Goal: Task Accomplishment & Management: Manage account settings

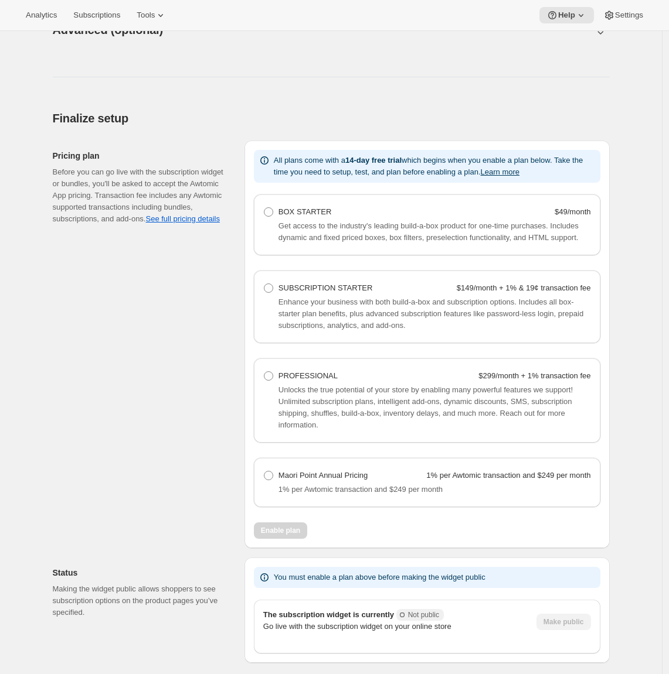
scroll to position [703, 0]
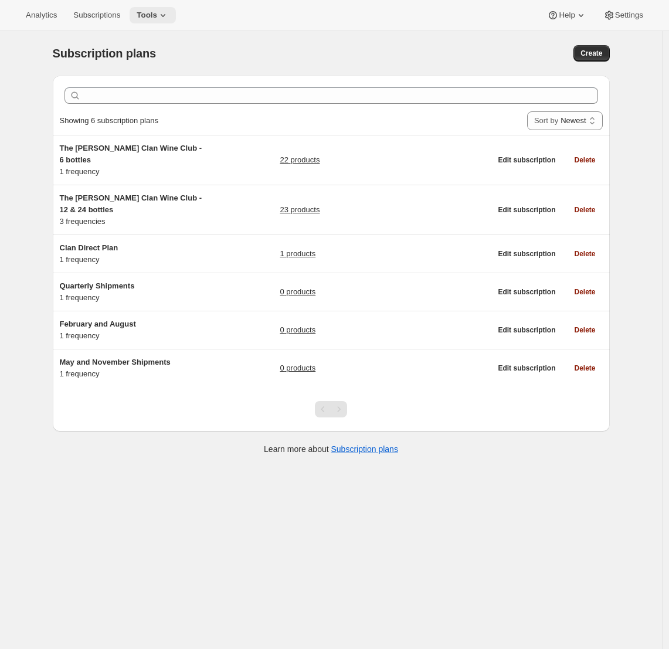
click at [168, 17] on icon at bounding box center [163, 15] width 12 height 12
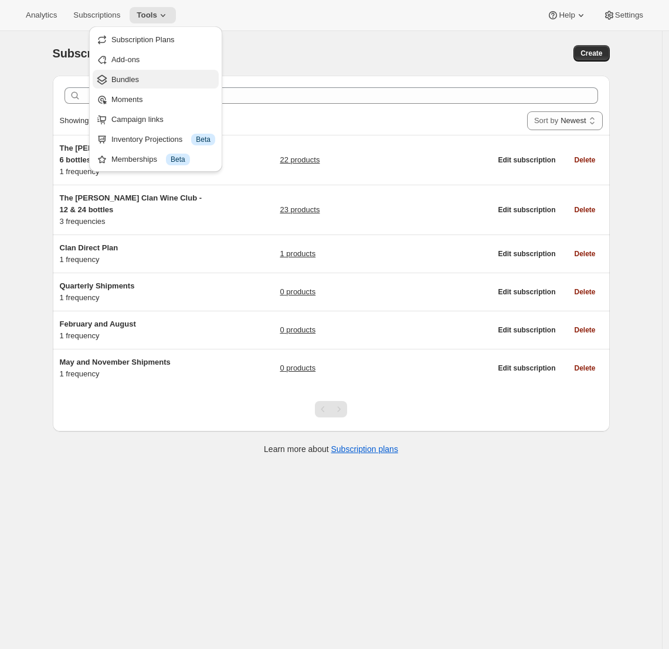
click at [138, 79] on span "Bundles" at bounding box center [125, 79] width 28 height 9
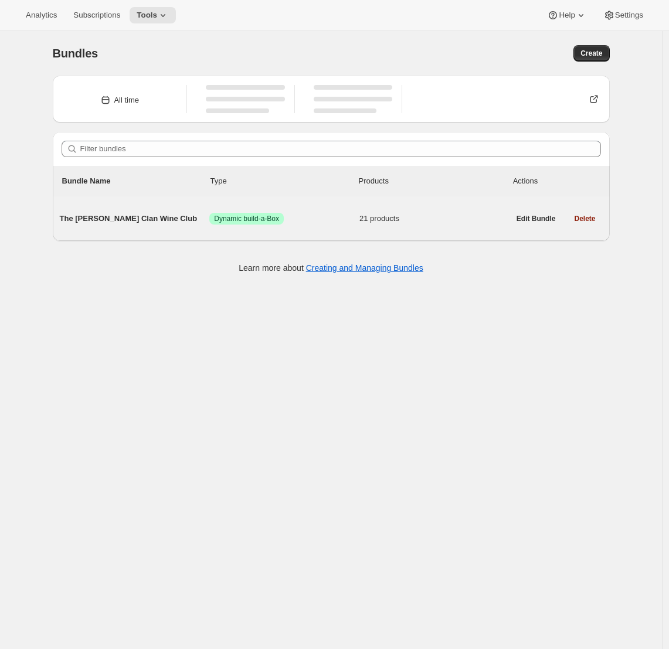
click at [126, 226] on div "The Maxwell Clan Wine Club Success Dynamic build-a-Box 21 products" at bounding box center [284, 218] width 449 height 30
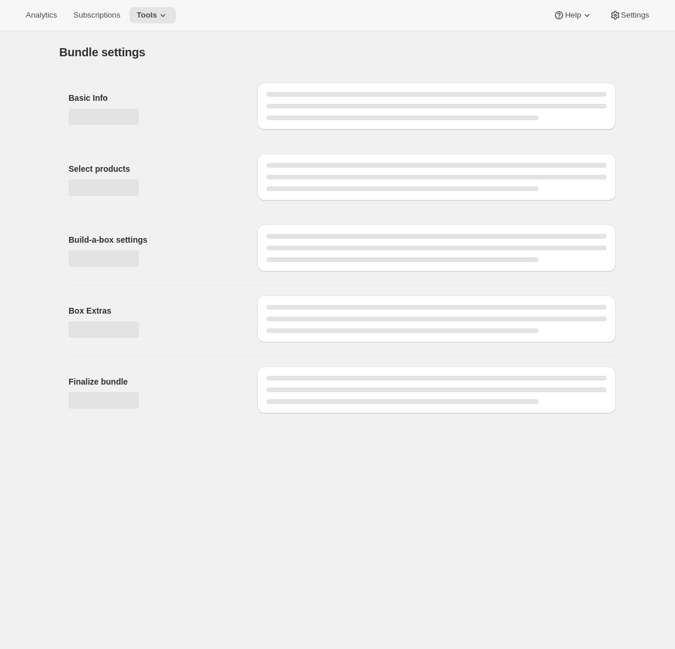
type input "The [PERSON_NAME] Clan Wine Club"
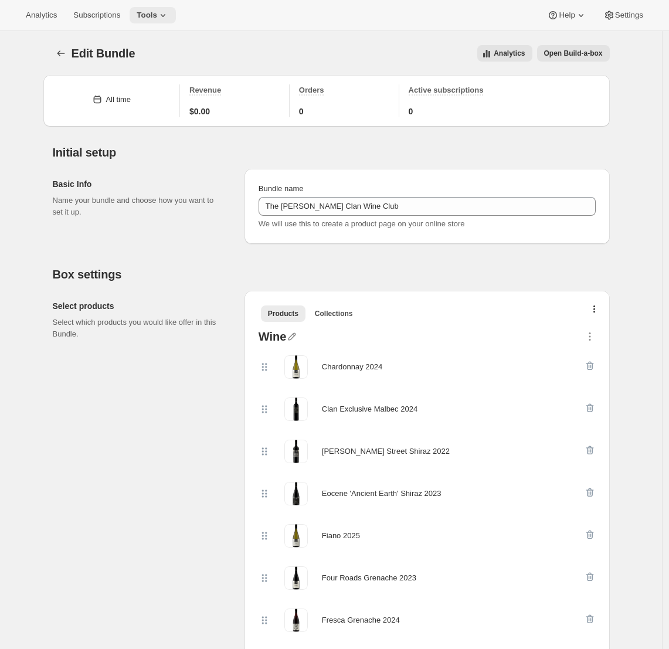
click at [156, 15] on span "Tools" at bounding box center [147, 15] width 21 height 9
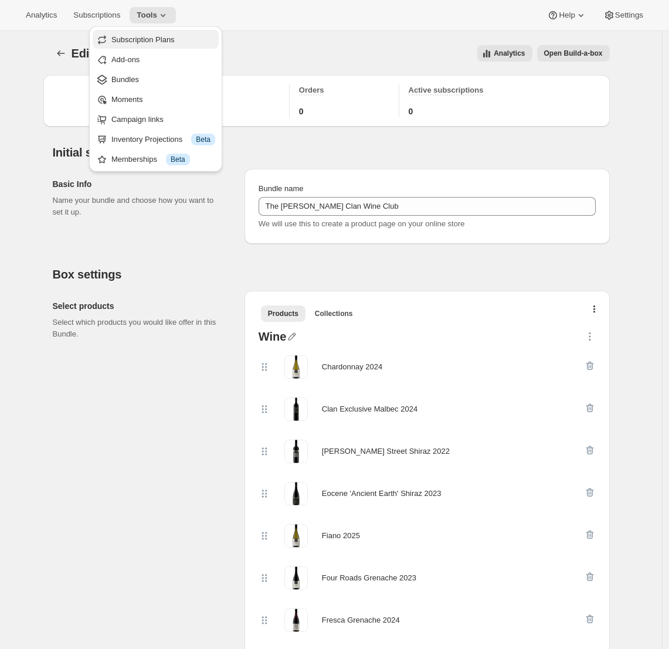
click at [140, 42] on span "Subscription Plans" at bounding box center [142, 39] width 63 height 9
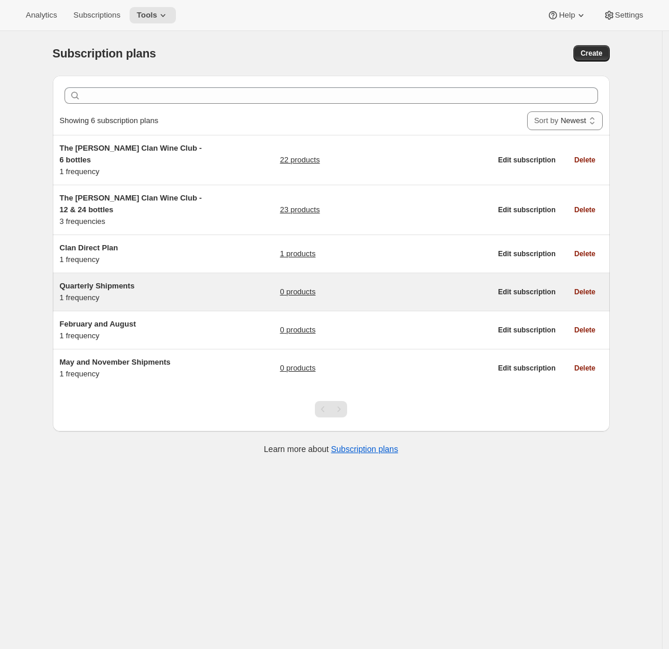
click at [127, 281] on span "Quarterly Shipments" at bounding box center [97, 285] width 75 height 9
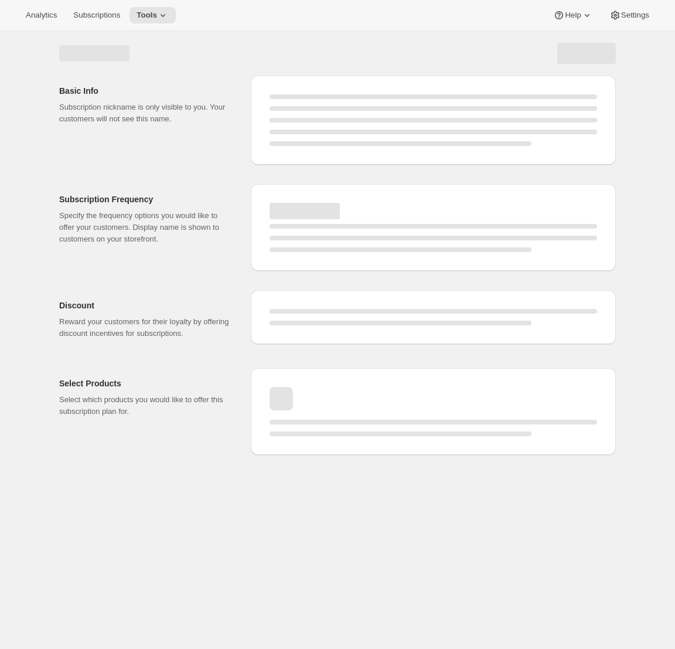
select select "WEEK"
select select "MONTH"
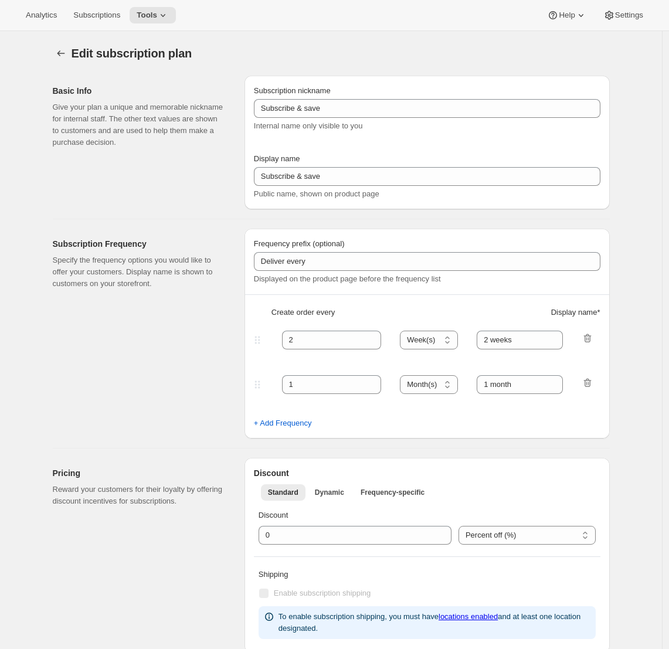
type input "Quarterly Shipments"
type input "Join the Club"
type input "Delivers"
type input "3"
select select "MONTH"
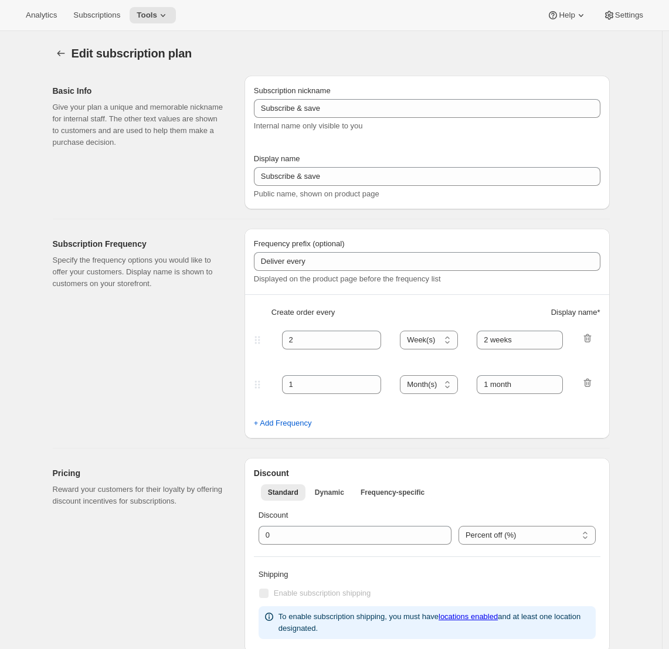
type input "quarterly (Feb, May, Aug, Nov)"
checkbox input "true"
select select "YEARDAY"
select select "2"
select select "5"
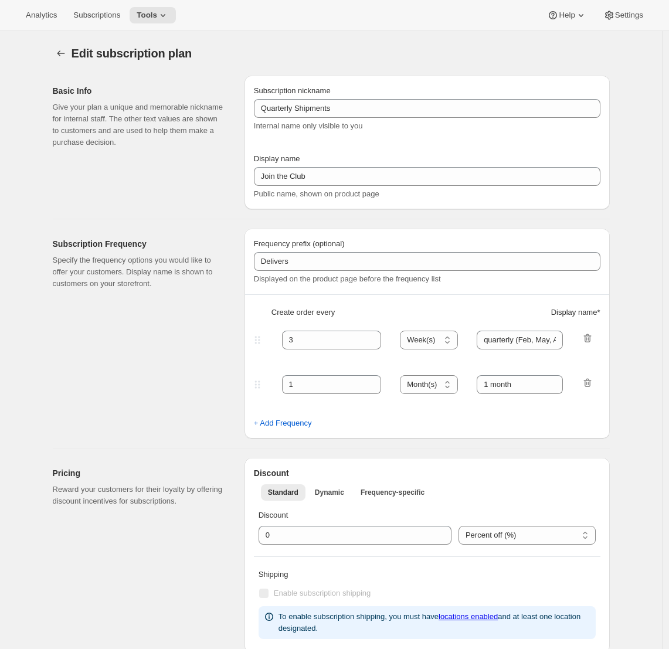
select select "8"
select select "11"
select select "3"
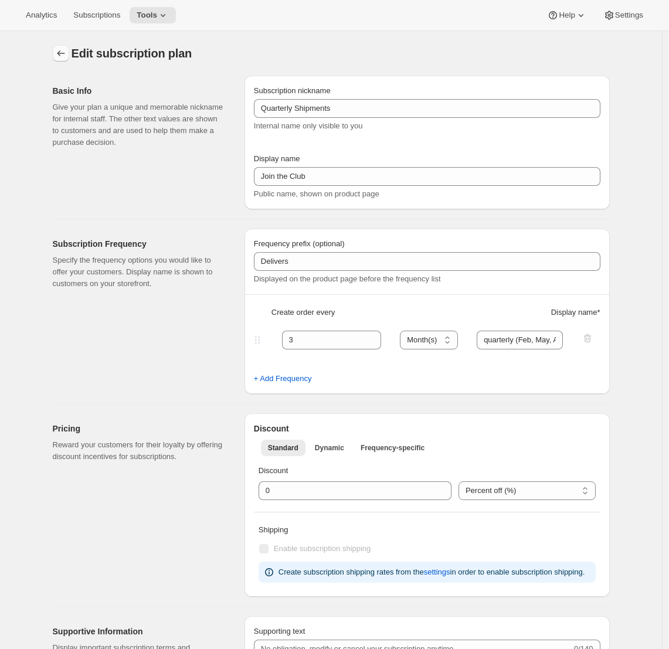
click at [64, 54] on icon "Subscription plans" at bounding box center [61, 53] width 12 height 12
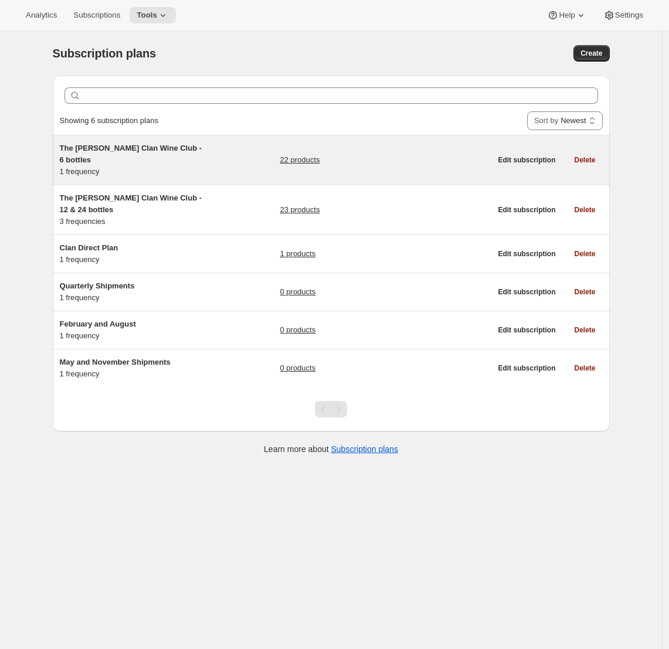
click at [180, 156] on div "The Maxwell Clan Wine Club - 6 bottles 1 frequency" at bounding box center [133, 159] width 146 height 35
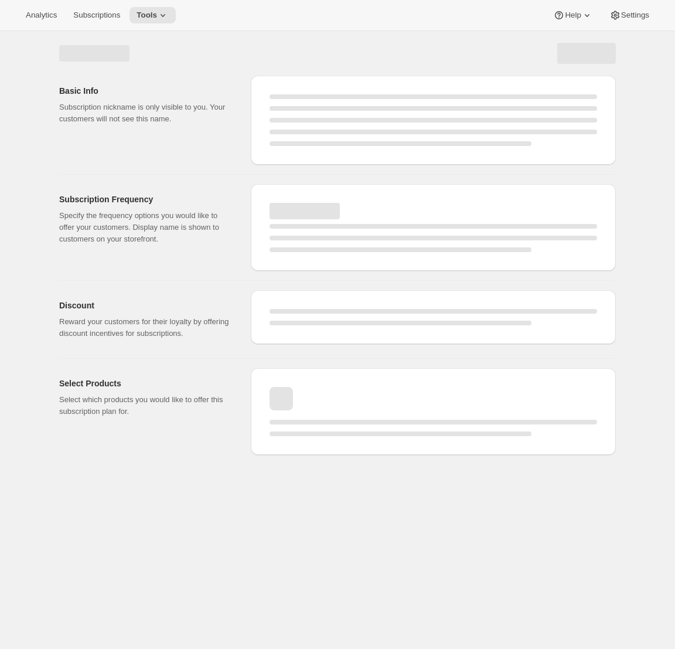
select select "WEEK"
select select "MONTH"
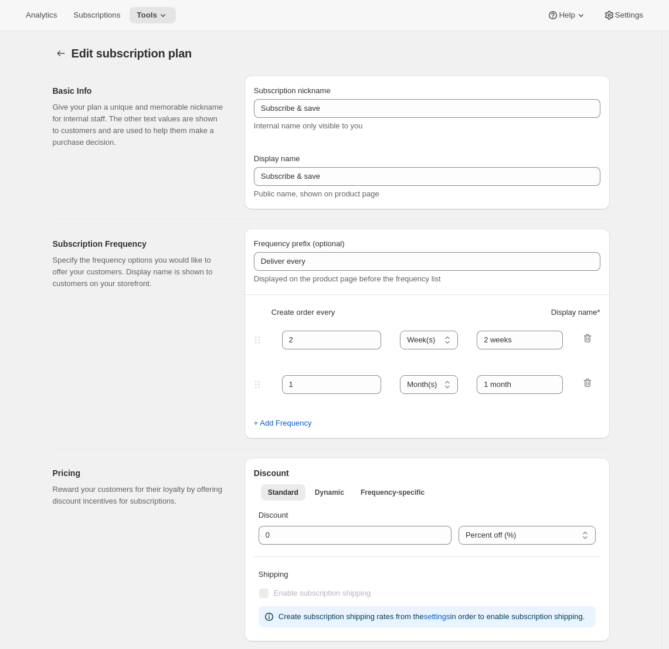
type input "The Maxwell Clan Wine Club - 6 bottles"
type input "The [PERSON_NAME] Clan Wine Club"
type input "3"
select select "MONTH"
type input "3 months"
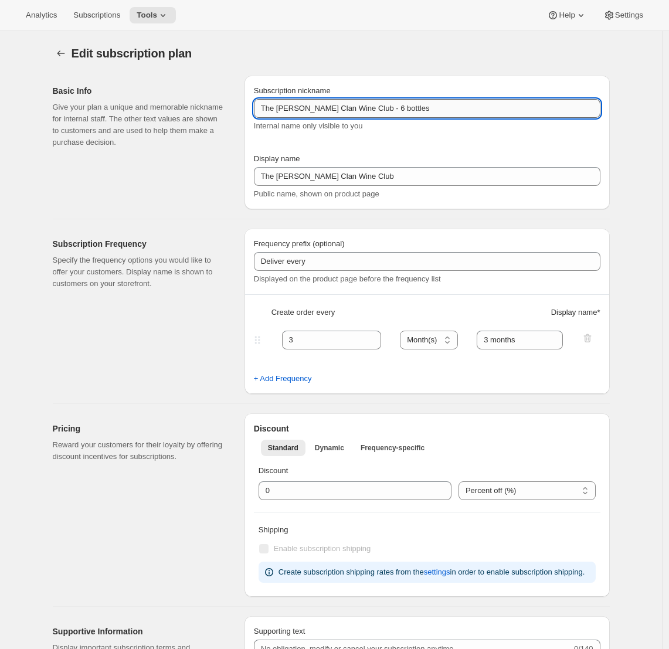
click at [347, 112] on input "The Maxwell Clan Wine Club - 6 bottles" at bounding box center [427, 108] width 346 height 19
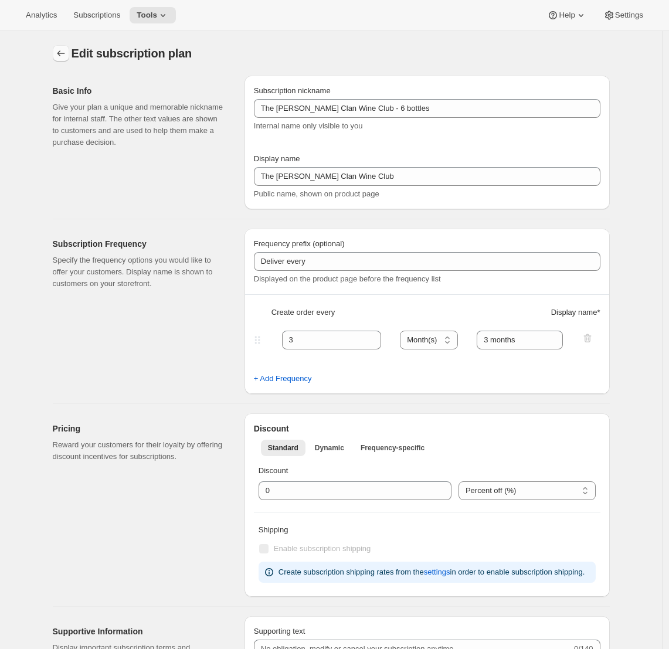
click at [62, 57] on icon "Subscription plans" at bounding box center [61, 53] width 12 height 12
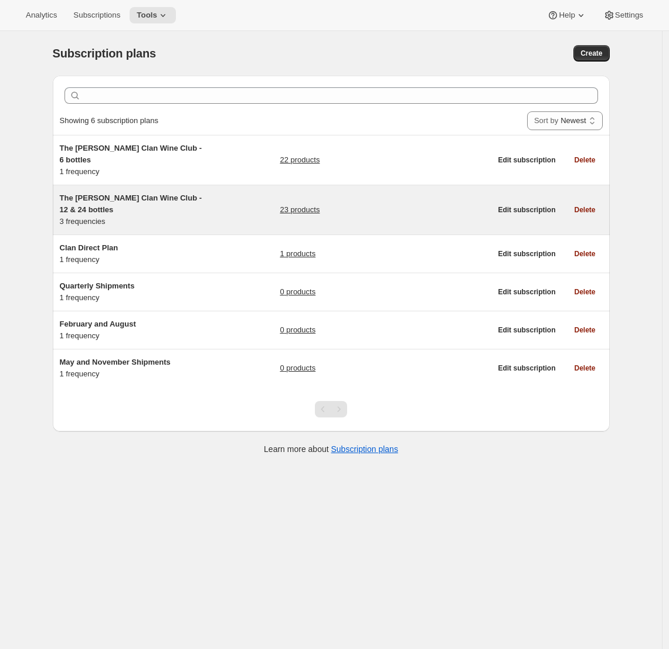
click at [121, 193] on span "The [PERSON_NAME] Clan Wine Club - 12 & 24 bottles" at bounding box center [131, 203] width 142 height 21
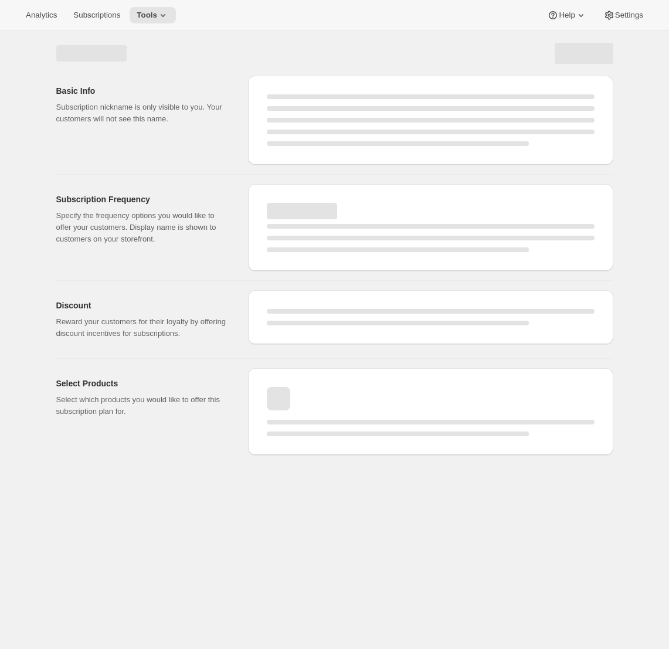
select select "WEEK"
select select "MONTH"
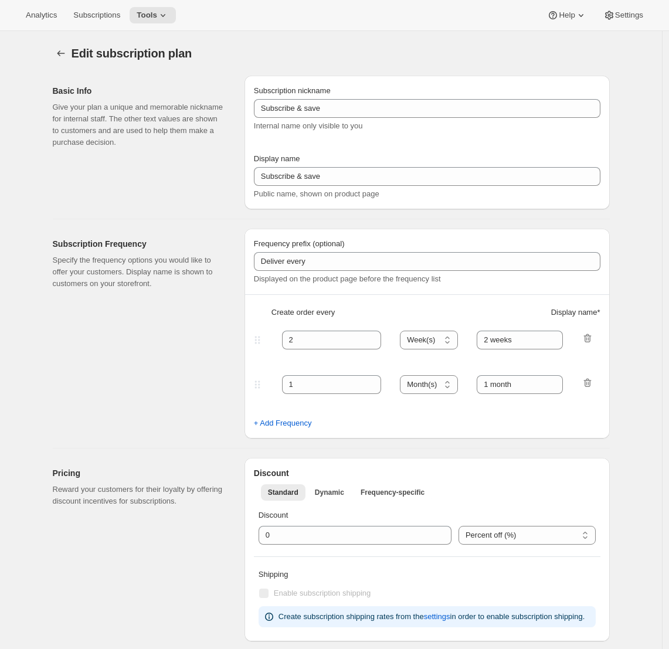
type input "The [PERSON_NAME] Clan Wine Club - 12 & 24 bottles"
type input "The [PERSON_NAME] Clan Wine Club"
type input "3"
select select "MONTH"
type input "3 months"
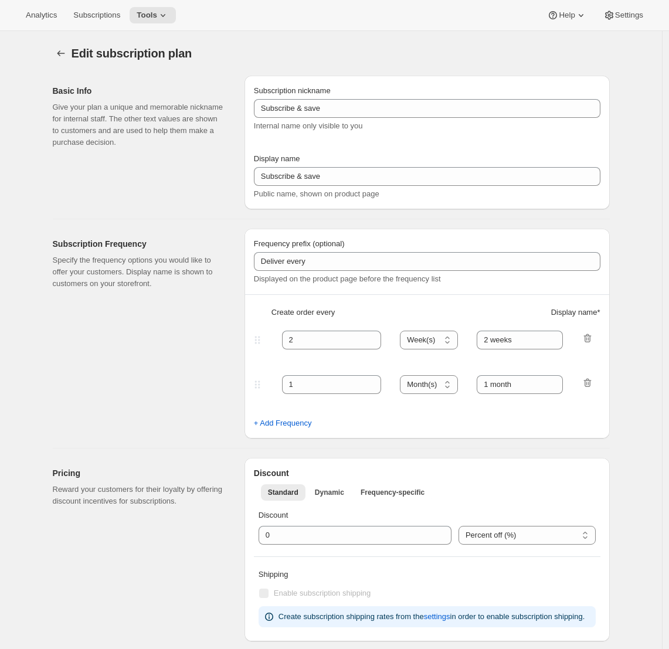
type input "4"
type input "4 months"
select select "MONTH"
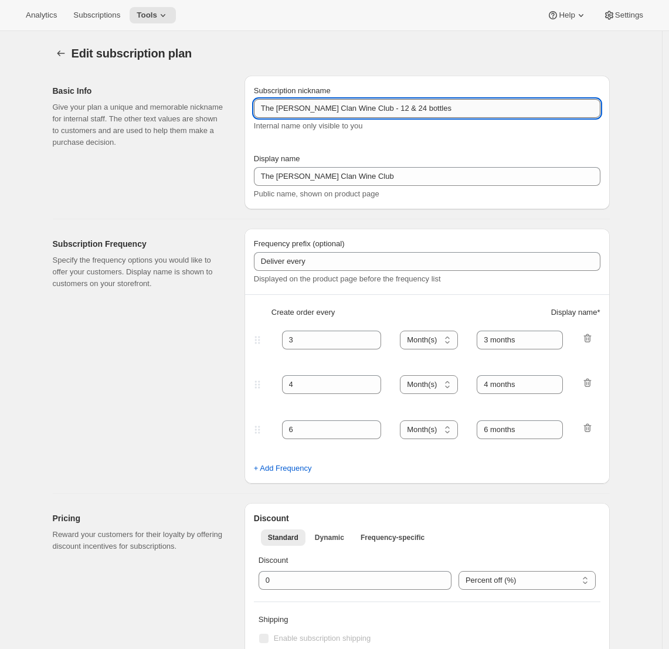
click at [331, 109] on input "The [PERSON_NAME] Clan Wine Club - 12 & 24 bottles" at bounding box center [427, 108] width 346 height 19
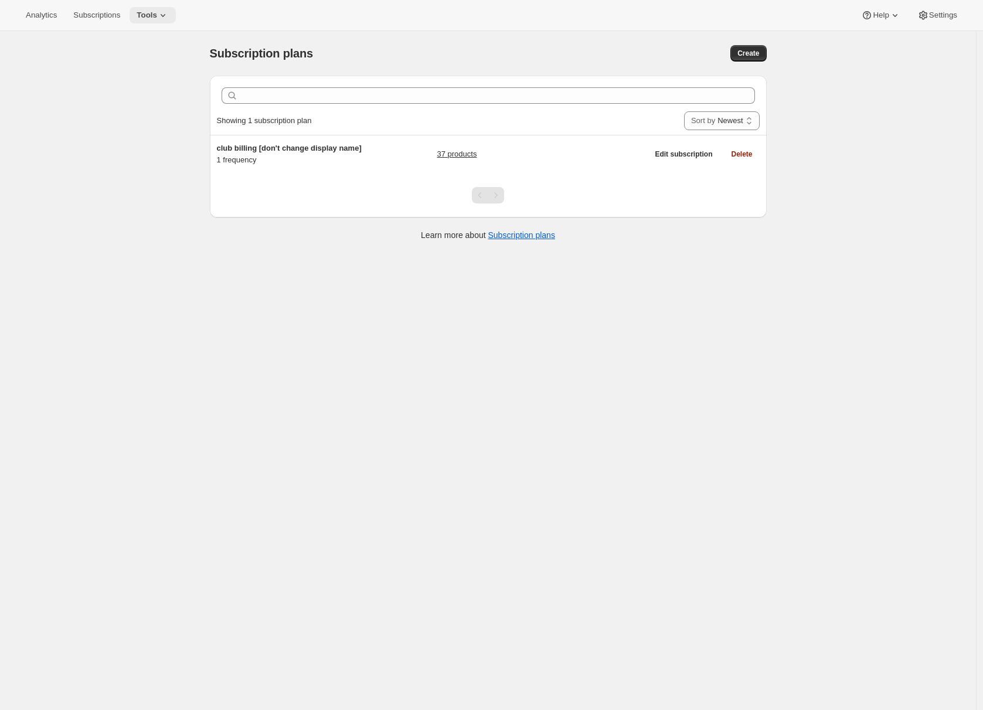
click at [157, 16] on span "Tools" at bounding box center [147, 15] width 21 height 9
click at [146, 80] on span "Bundles" at bounding box center [163, 80] width 104 height 12
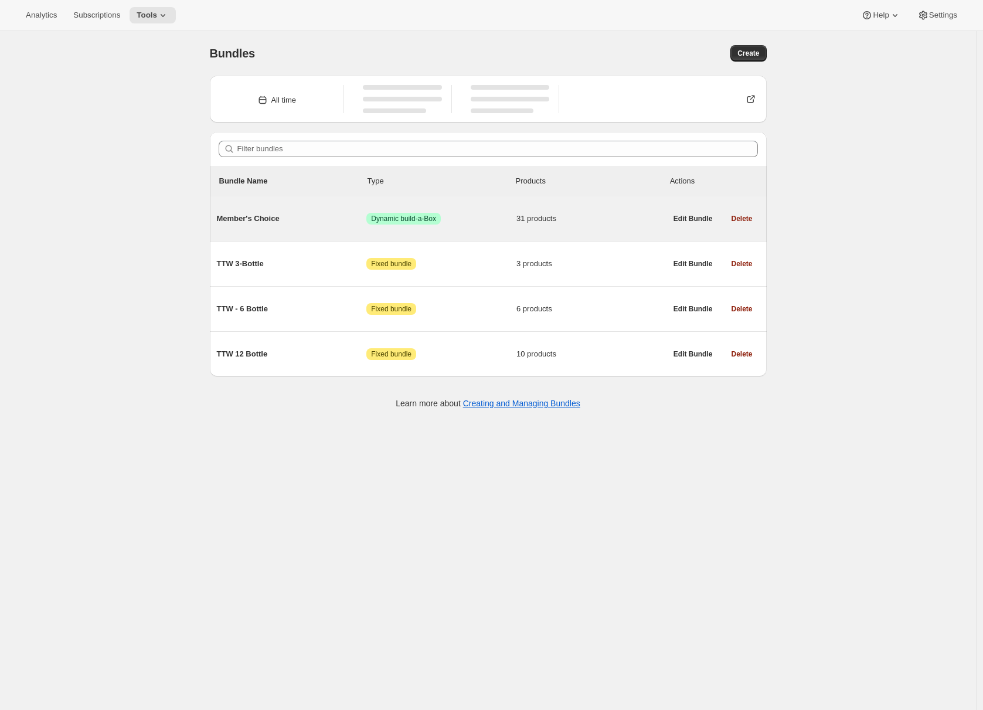
click at [339, 218] on span "Member's Choice" at bounding box center [292, 219] width 150 height 12
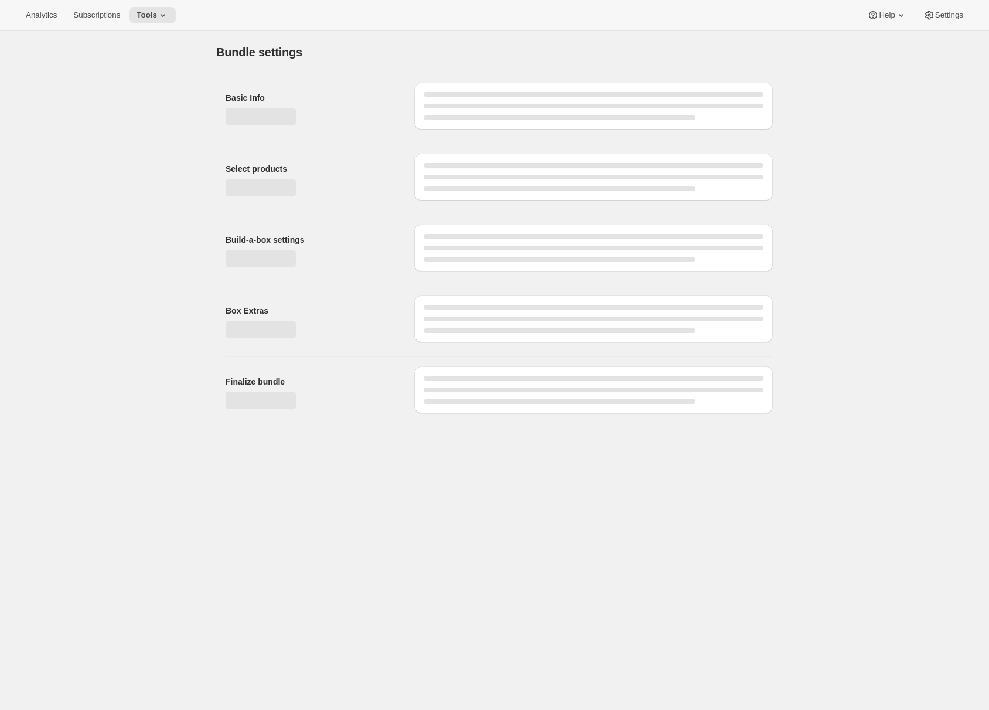
type input "Member's Choice"
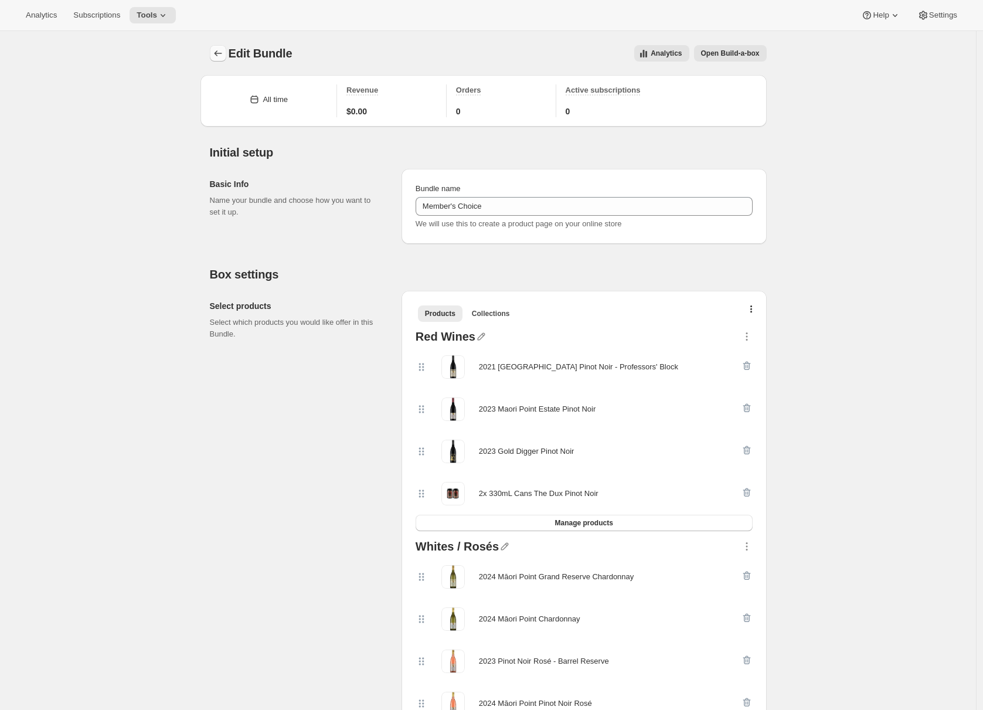
click at [224, 56] on icon "Bundles" at bounding box center [218, 53] width 12 height 12
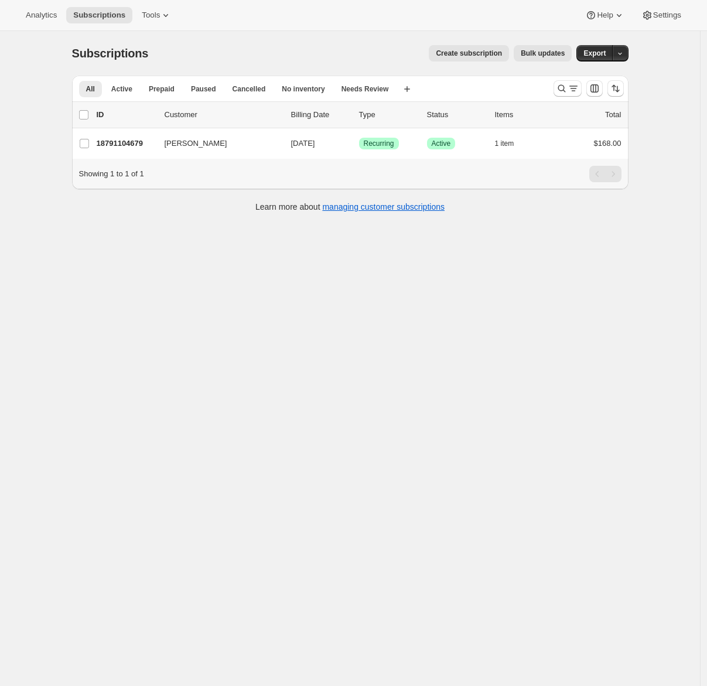
click at [33, 98] on div "Subscriptions. This page is ready Subscriptions Create subscription Bulk update…" at bounding box center [350, 374] width 700 height 686
click at [165, 12] on icon at bounding box center [166, 15] width 12 height 12
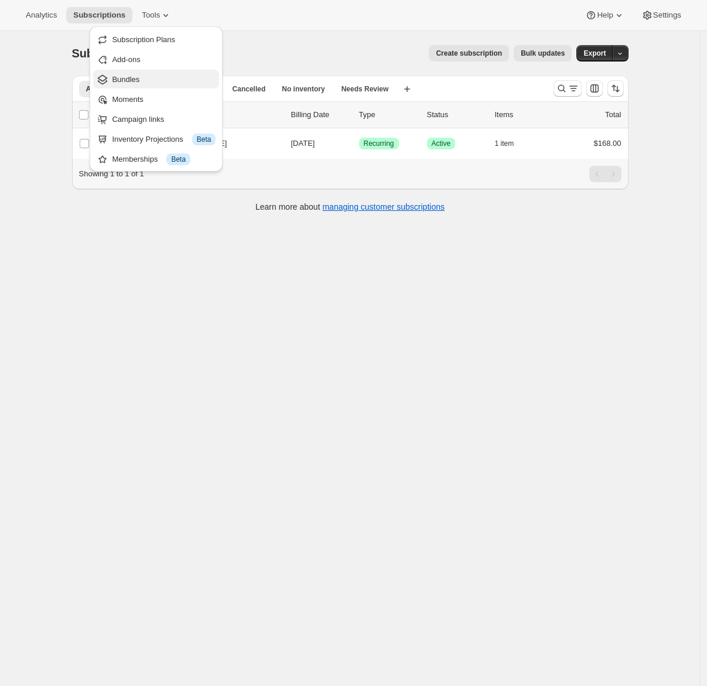
click at [134, 84] on span "Bundles" at bounding box center [126, 79] width 28 height 9
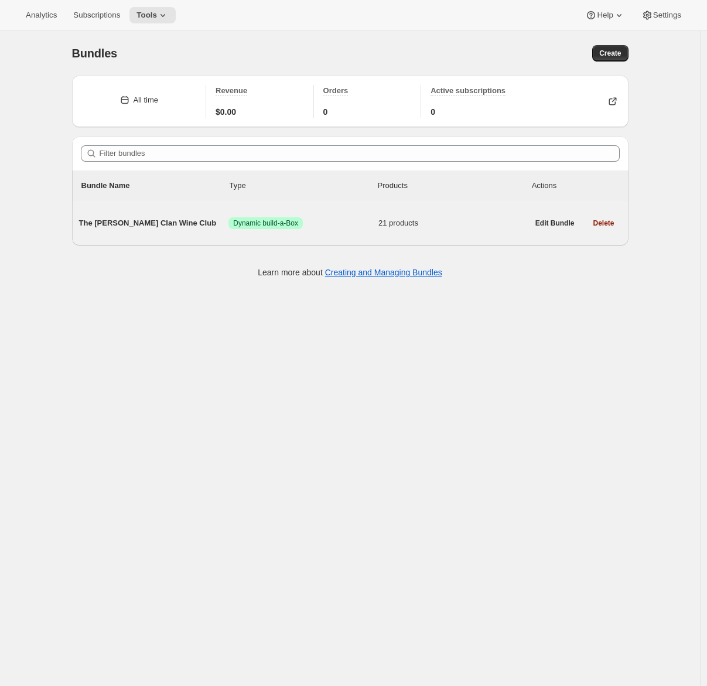
click at [148, 217] on span "The [PERSON_NAME] Clan Wine Club" at bounding box center [154, 223] width 150 height 12
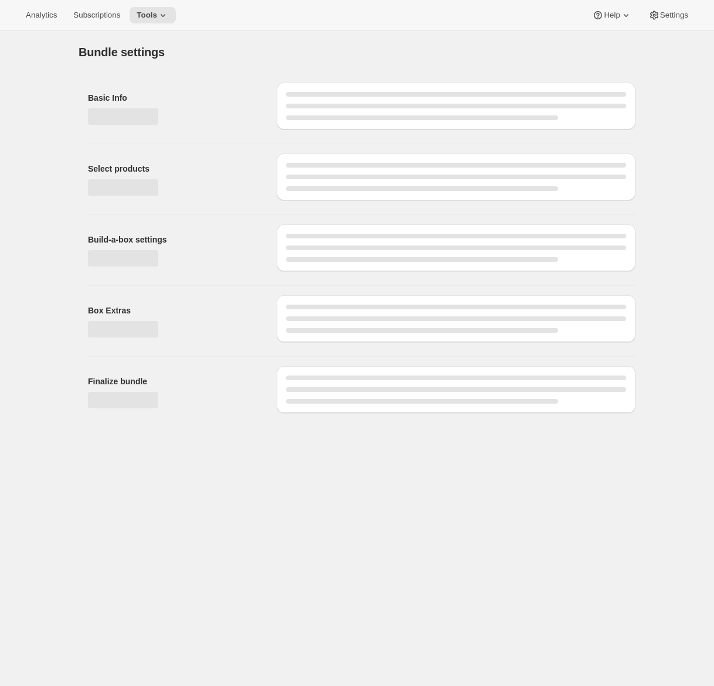
type input "The [PERSON_NAME] Clan Wine Club"
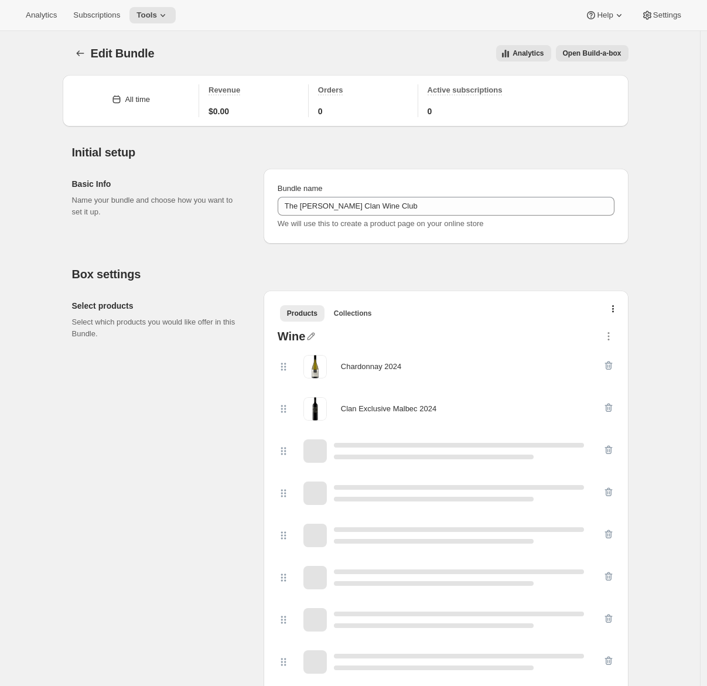
click at [595, 56] on span "Open Build-a-box" at bounding box center [592, 53] width 59 height 9
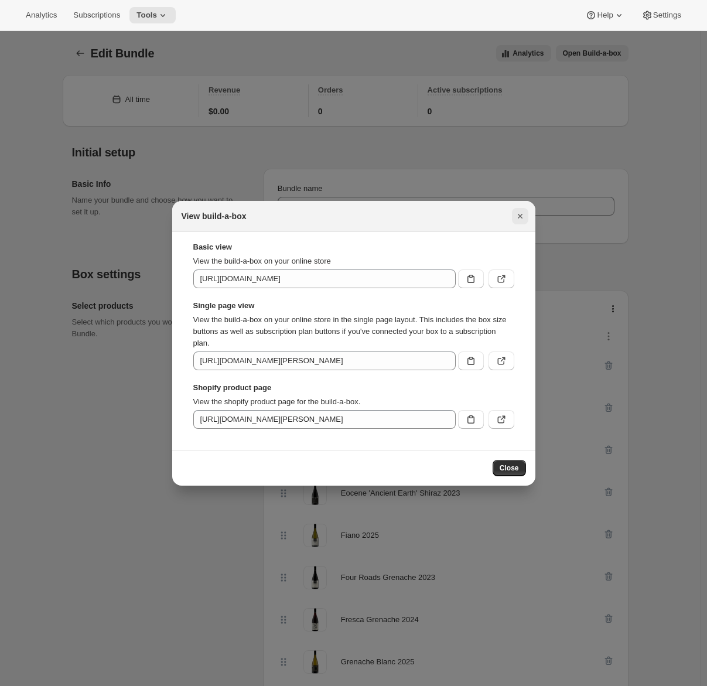
click at [522, 217] on icon "Close" at bounding box center [520, 216] width 12 height 12
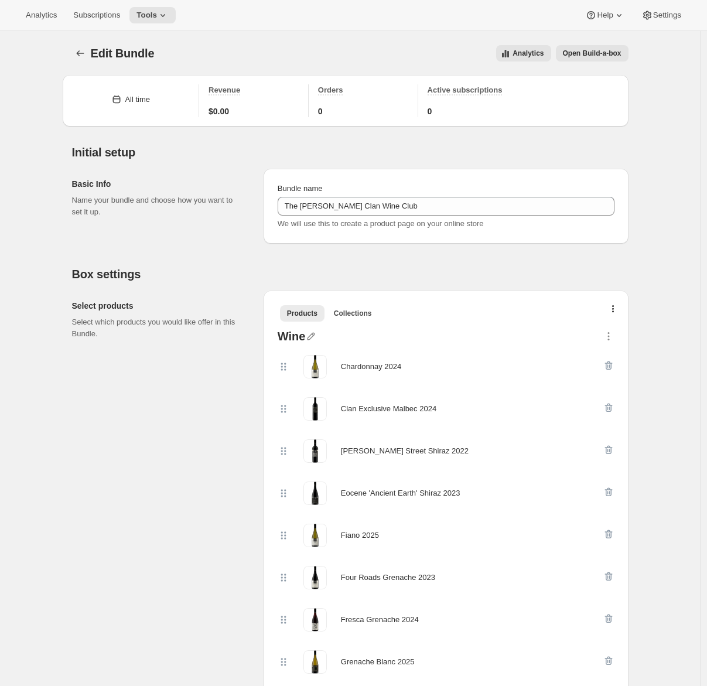
click at [587, 57] on span "Open Build-a-box" at bounding box center [592, 53] width 59 height 9
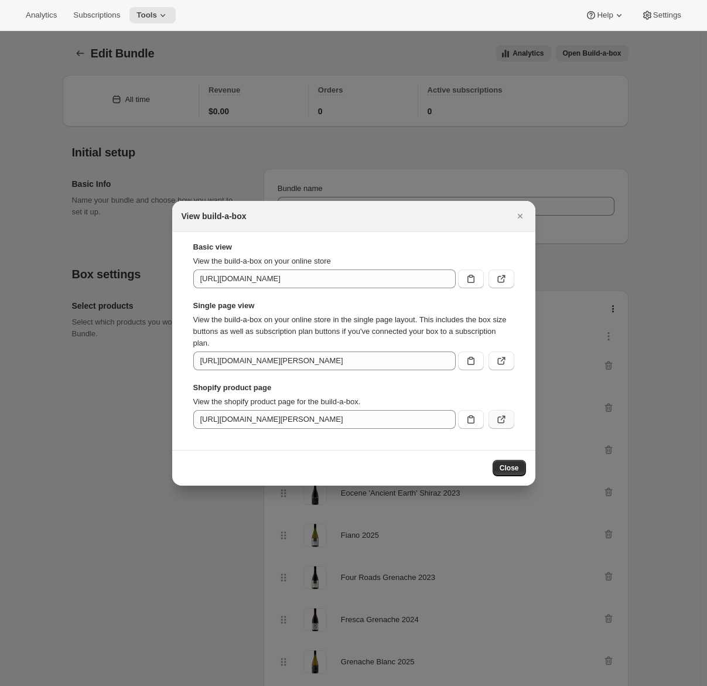
click at [503, 422] on icon ":r4t:" at bounding box center [500, 420] width 7 height 7
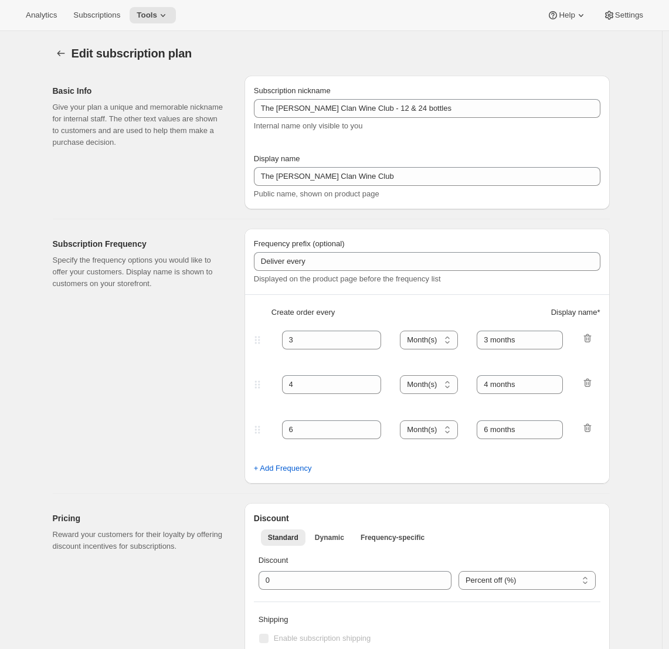
select select "MONTH"
